Goal: Navigation & Orientation: Find specific page/section

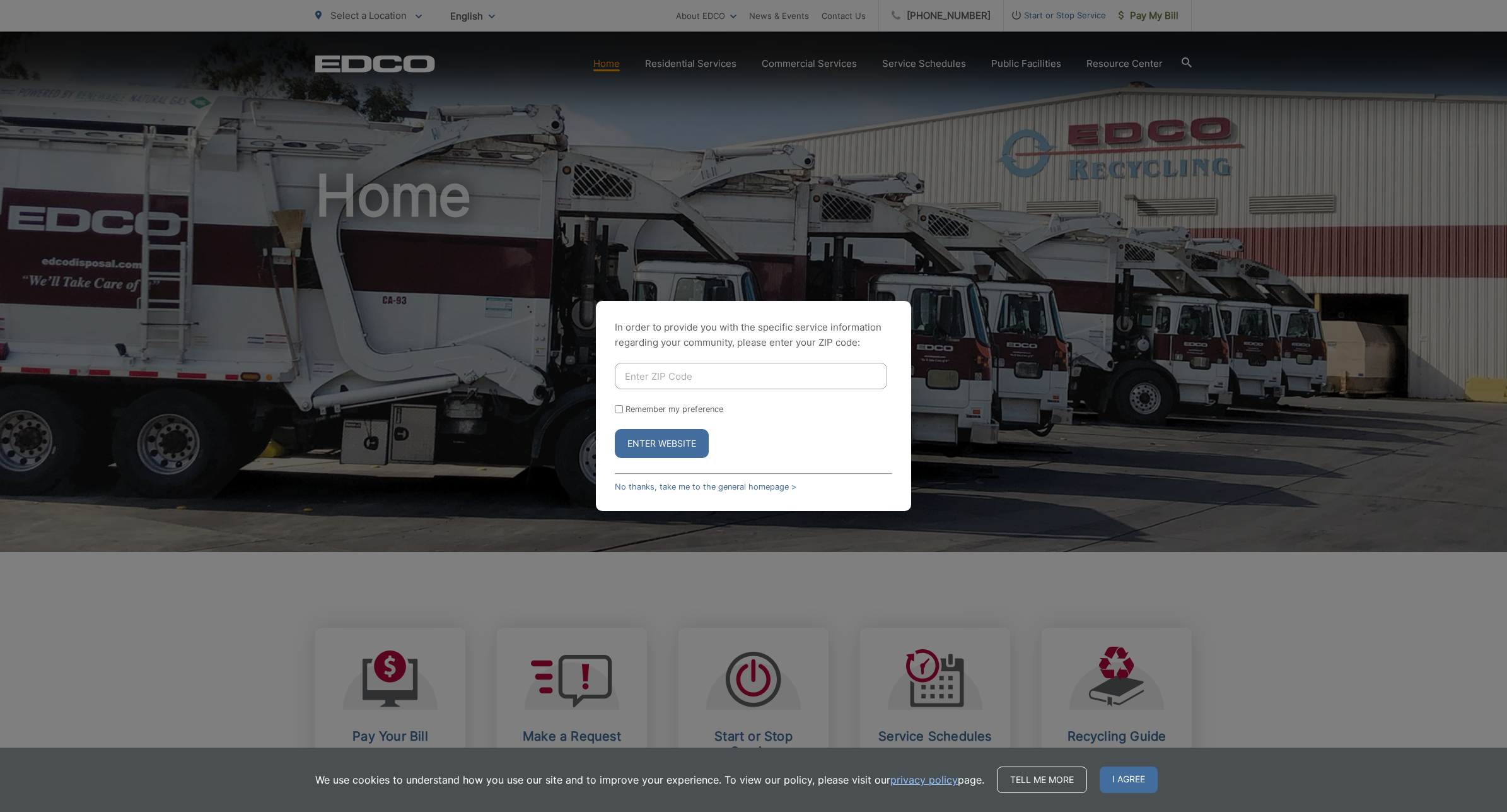
click at [723, 366] on input "Enter ZIP Code" at bounding box center [751, 376] width 272 height 26
type input "92128"
click at [657, 424] on form "92128 Remember my preference Enter Website" at bounding box center [754, 410] width 278 height 95
click at [657, 430] on button "Enter Website" at bounding box center [662, 443] width 94 height 29
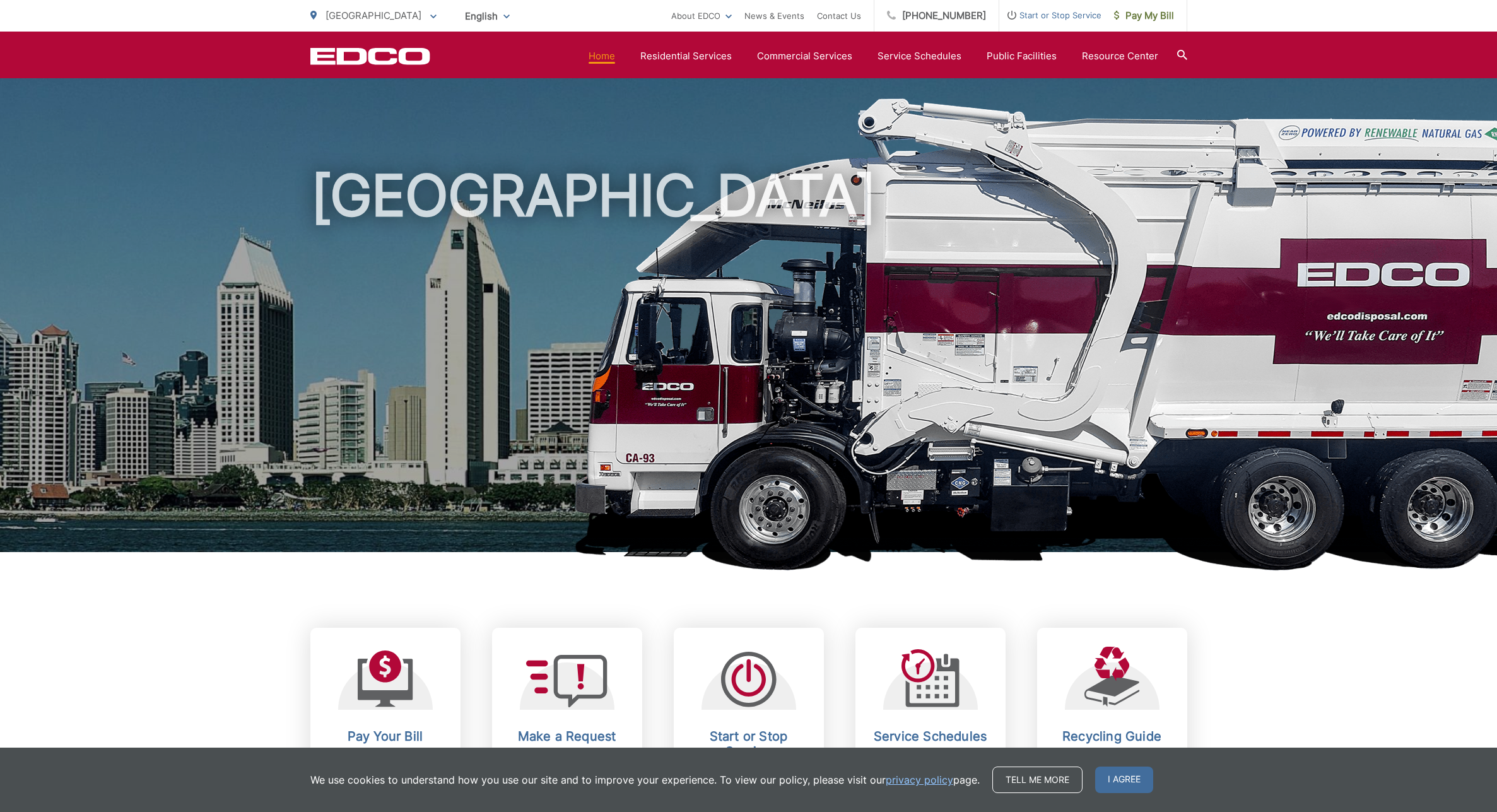
scroll to position [65, 0]
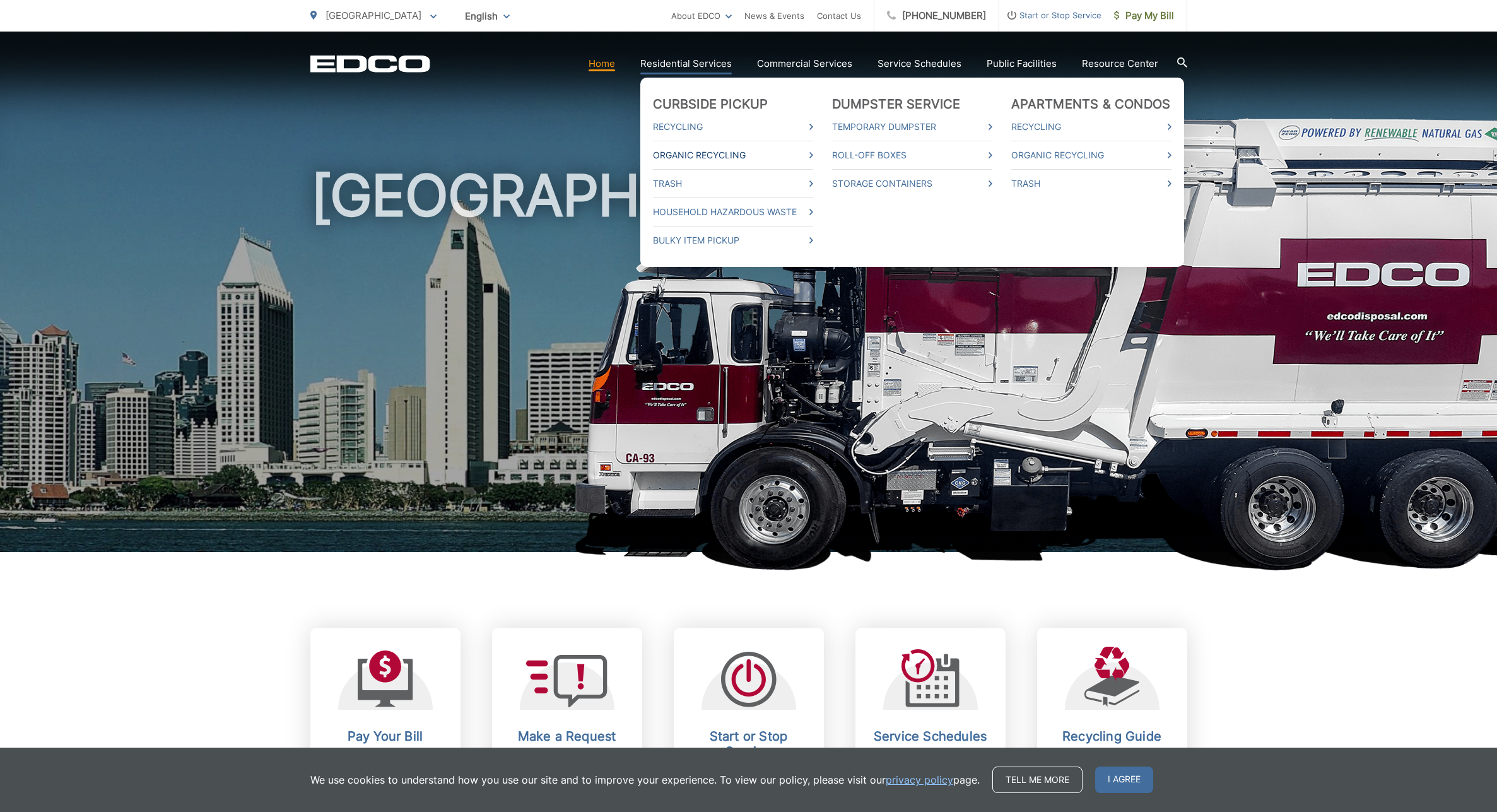
click at [732, 154] on link "Organic Recycling" at bounding box center [733, 155] width 160 height 15
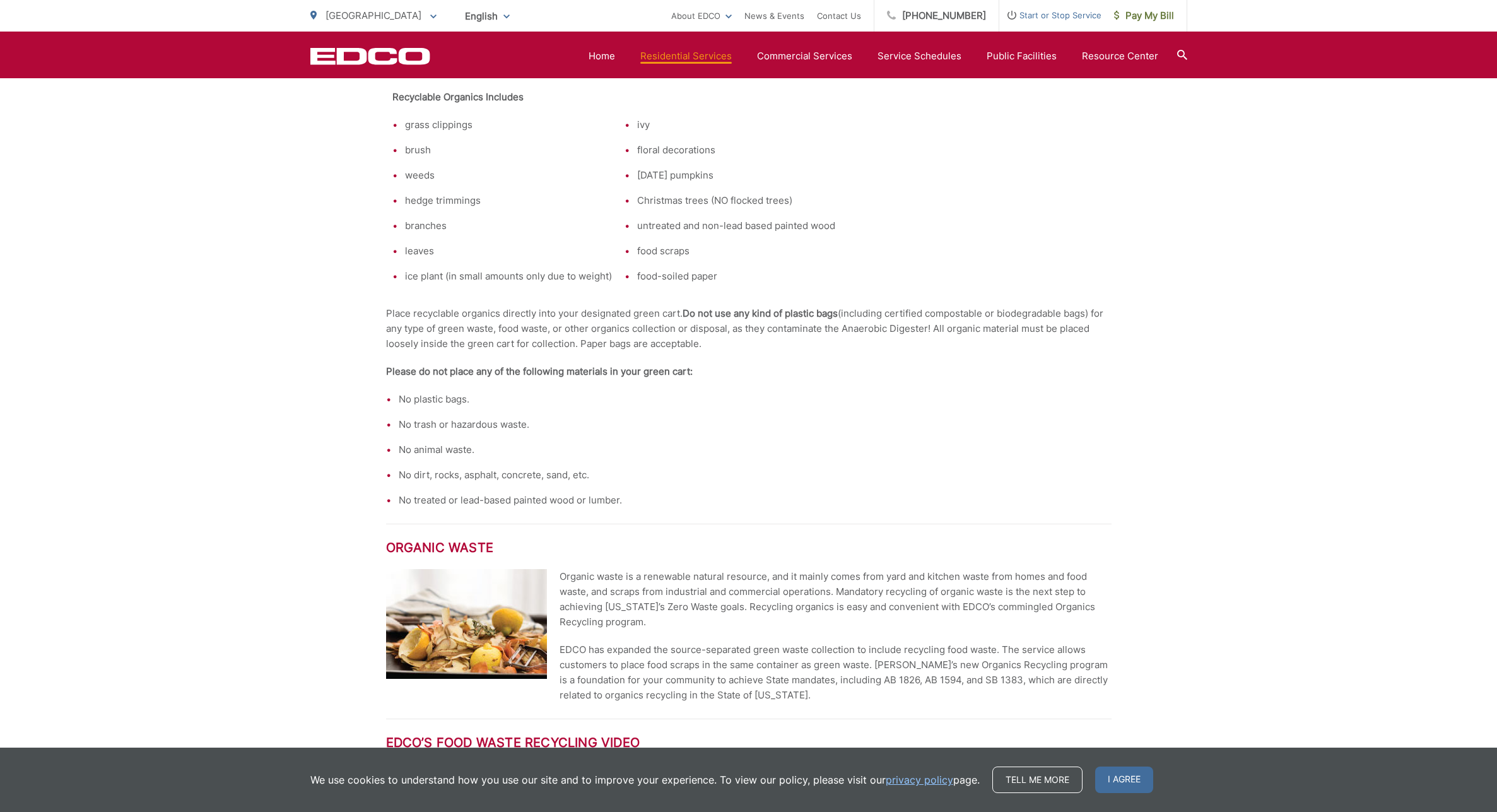
scroll to position [1094, 0]
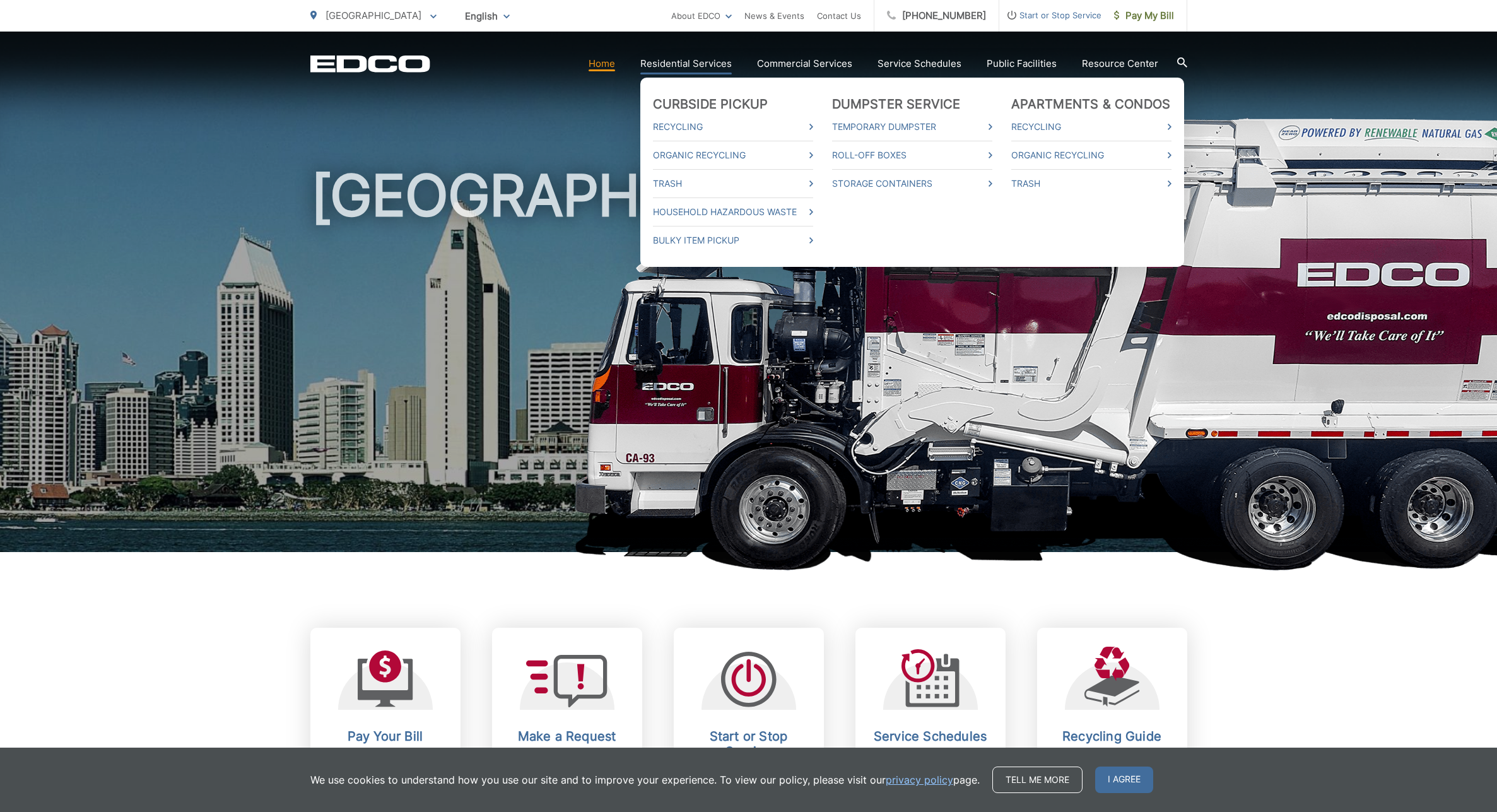
click at [718, 65] on link "Residential Services" at bounding box center [686, 64] width 92 height 15
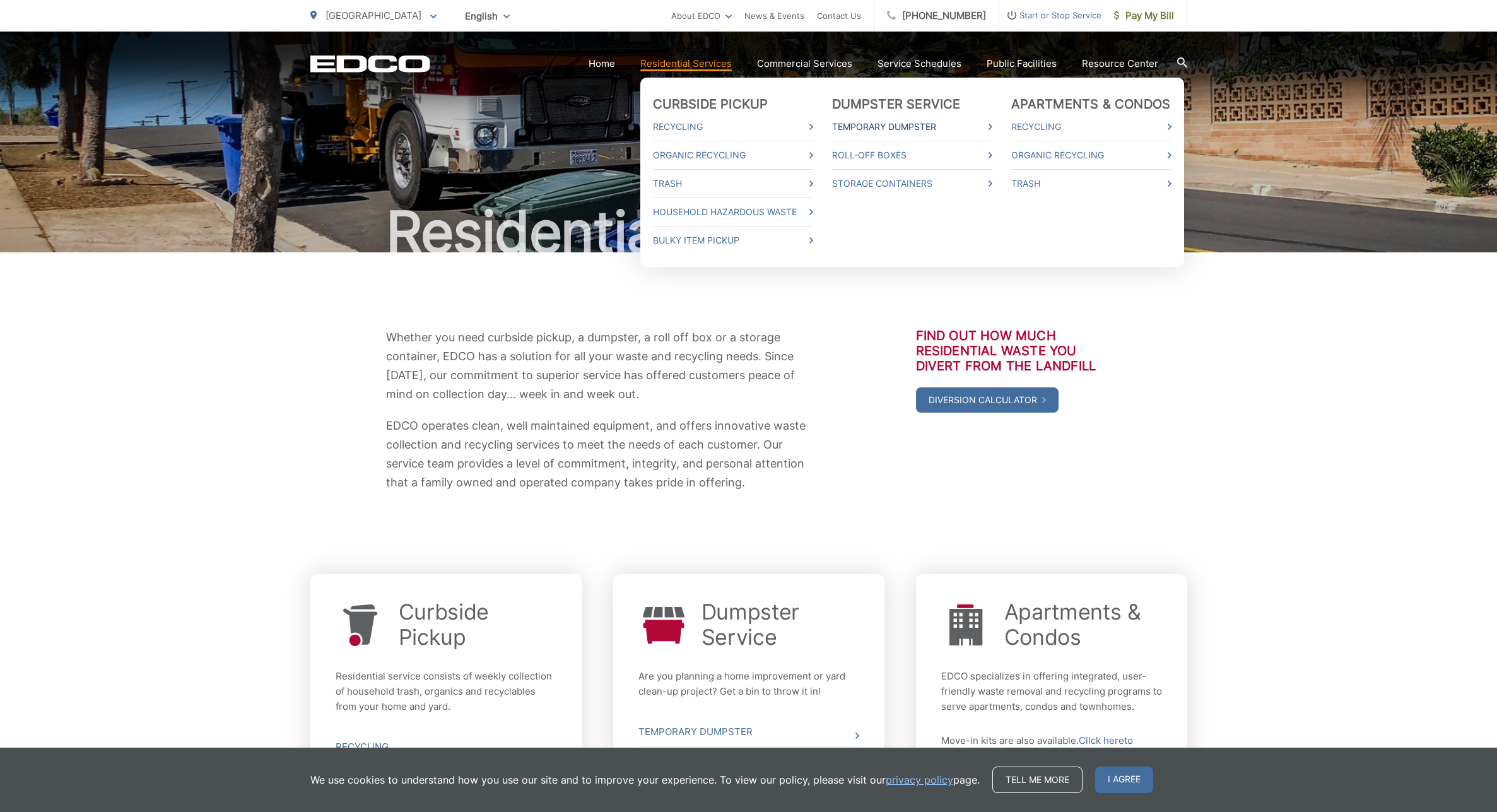
click at [894, 131] on link "Temporary Dumpster" at bounding box center [913, 127] width 160 height 15
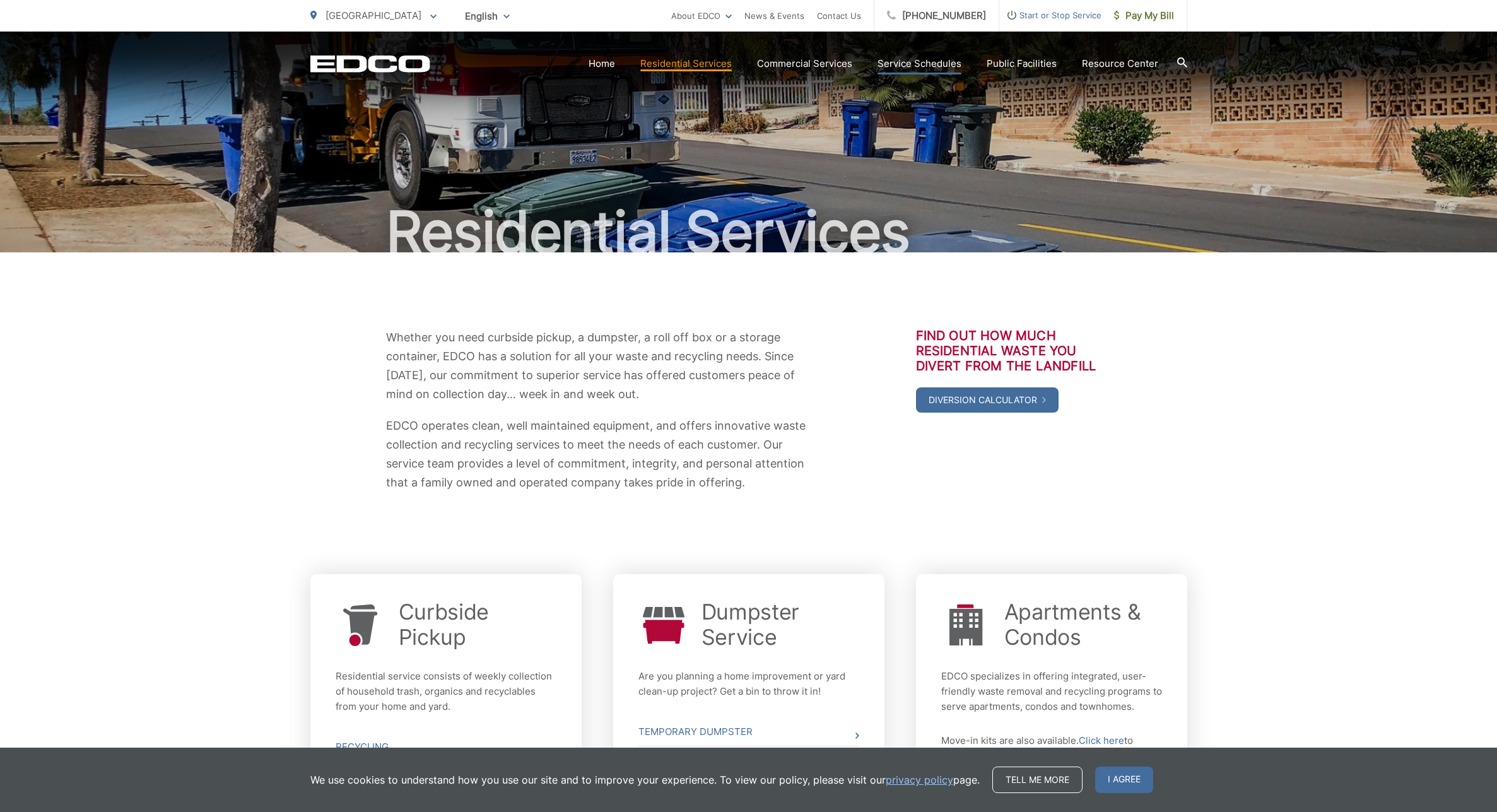
click at [903, 66] on link "Service Schedules" at bounding box center [919, 64] width 84 height 15
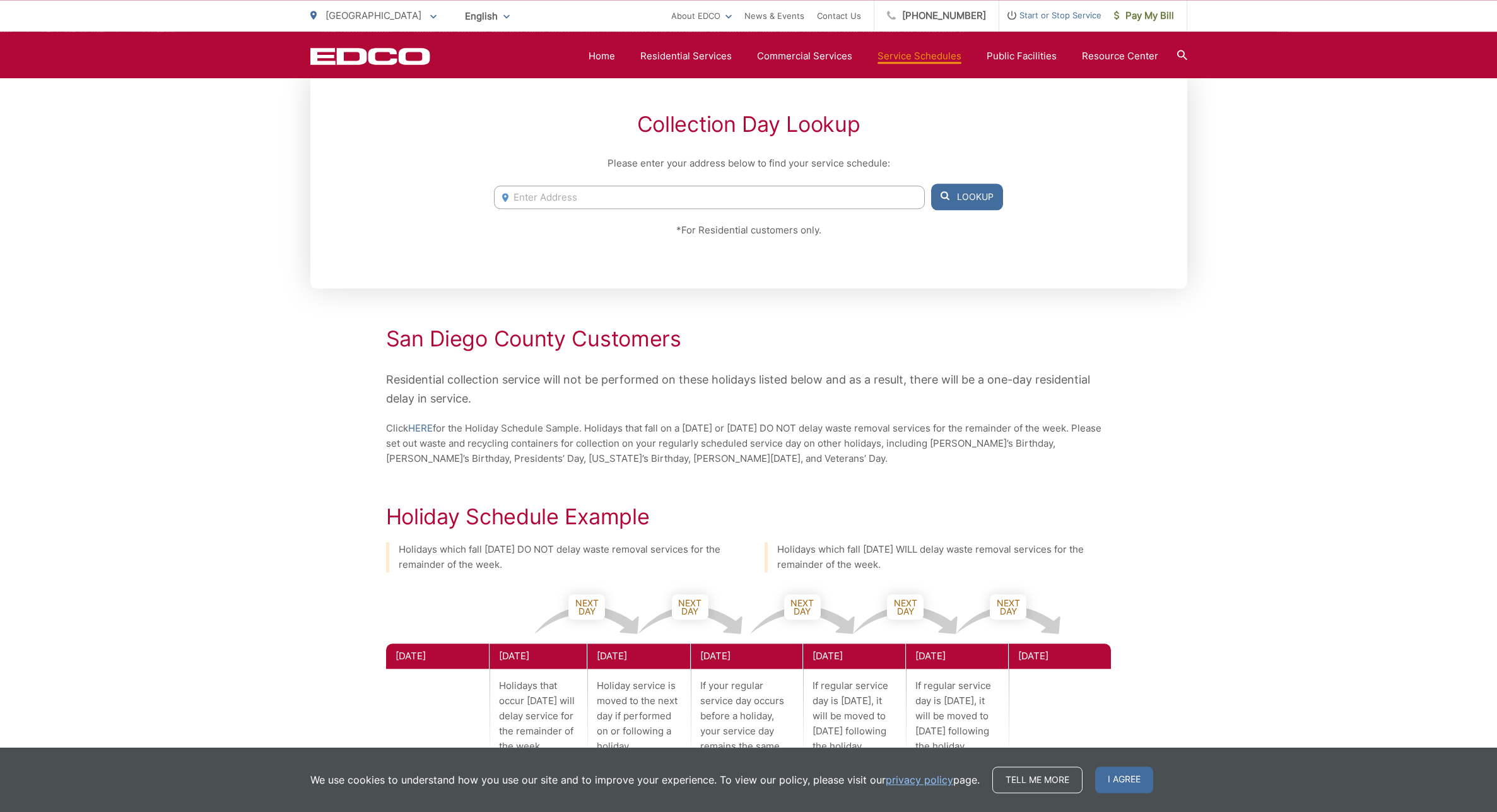
scroll to position [322, 0]
